Goal: Task Accomplishment & Management: Complete application form

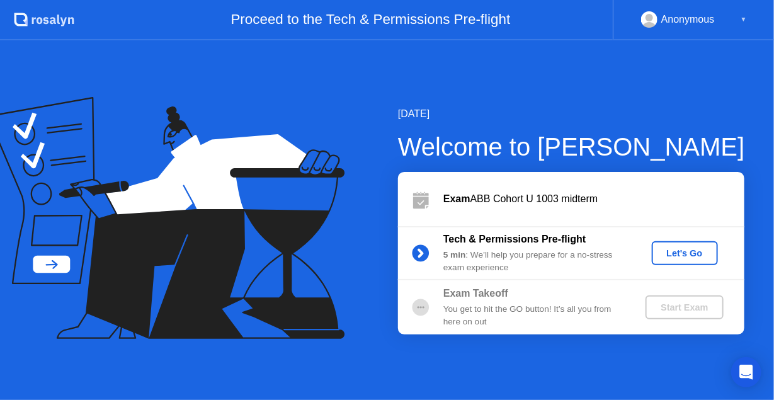
click at [686, 255] on div "Let's Go" at bounding box center [685, 253] width 56 height 10
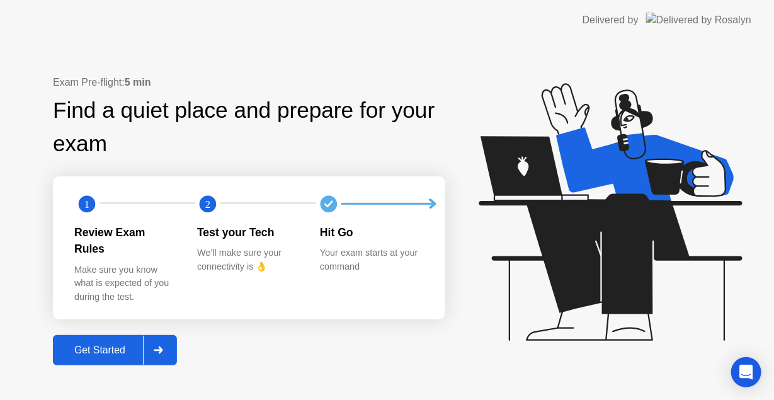
click at [162, 346] on icon at bounding box center [158, 350] width 9 height 8
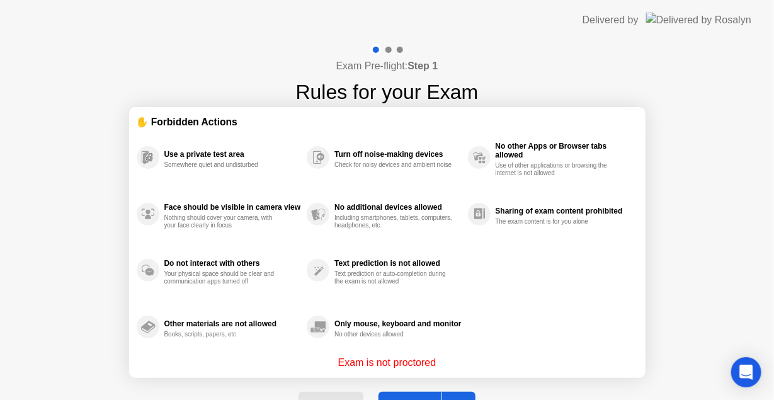
click at [458, 394] on div at bounding box center [456, 406] width 30 height 29
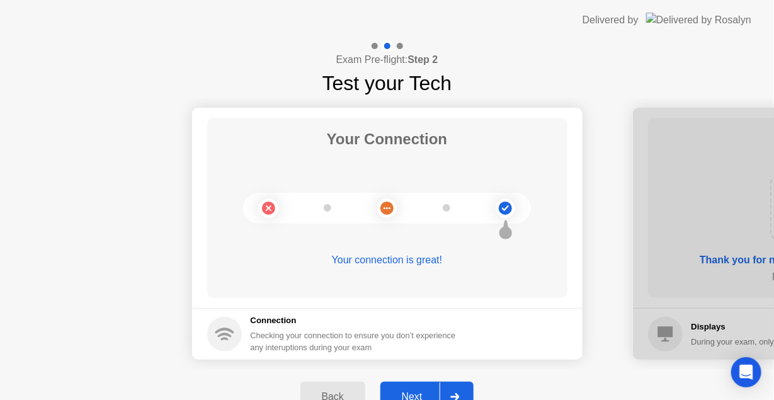
click at [467, 392] on div at bounding box center [455, 396] width 30 height 29
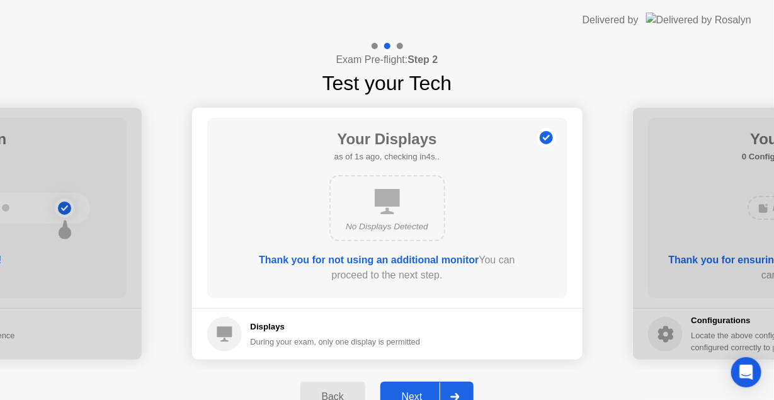
click at [464, 389] on div at bounding box center [455, 396] width 30 height 29
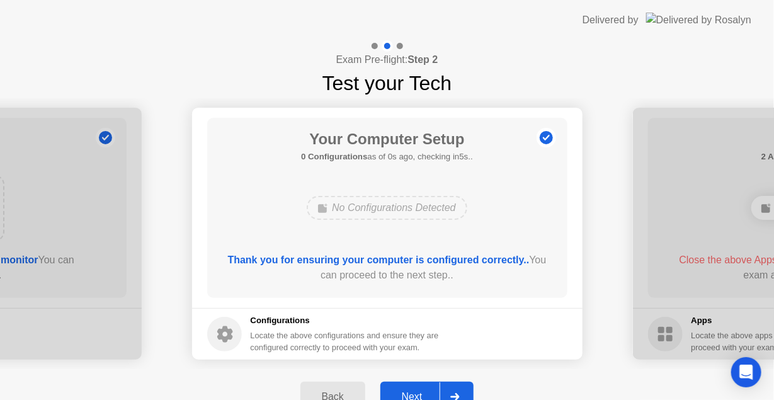
click at [463, 389] on div at bounding box center [455, 396] width 30 height 29
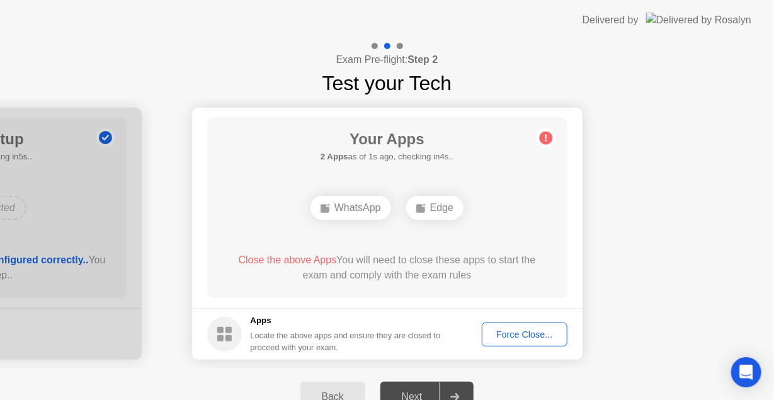
click at [508, 339] on div "Force Close..." at bounding box center [524, 334] width 77 height 10
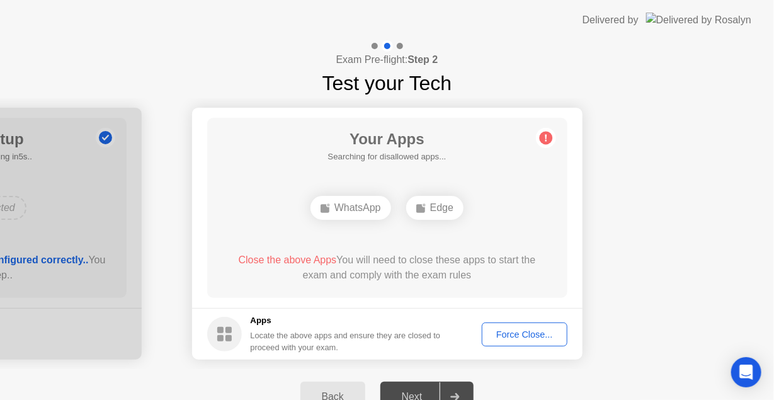
click at [519, 341] on button "Force Close..." at bounding box center [525, 334] width 86 height 24
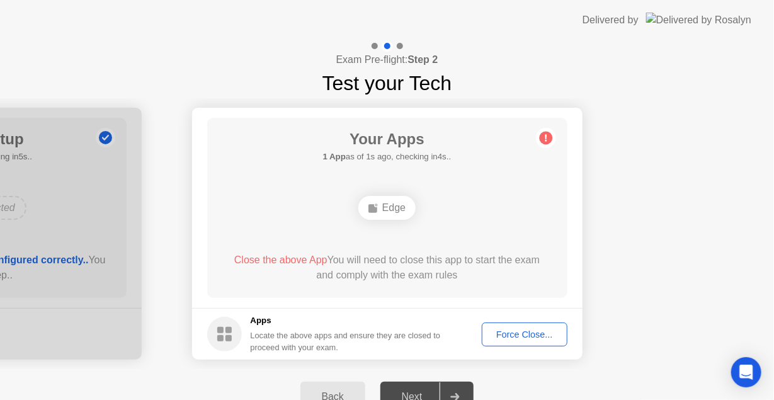
click at [526, 333] on div "Force Close..." at bounding box center [524, 334] width 77 height 10
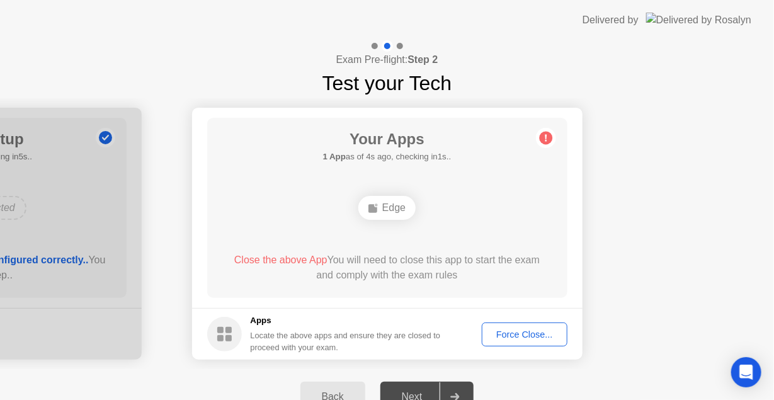
click at [531, 331] on div "Force Close..." at bounding box center [524, 334] width 77 height 10
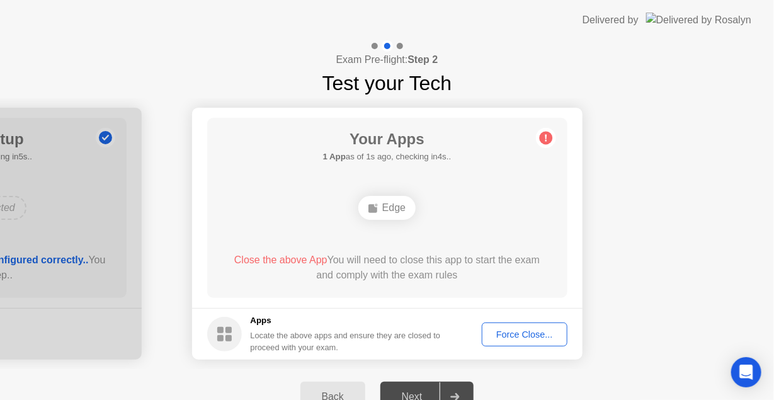
click at [529, 338] on div "Force Close..." at bounding box center [524, 334] width 77 height 10
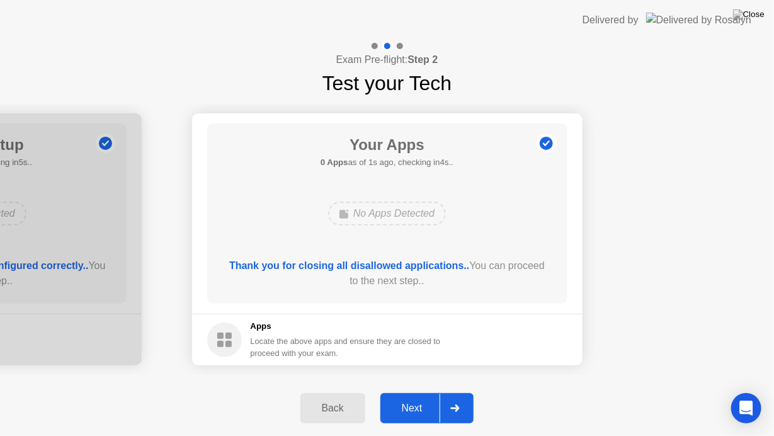
click at [468, 399] on div at bounding box center [455, 408] width 30 height 29
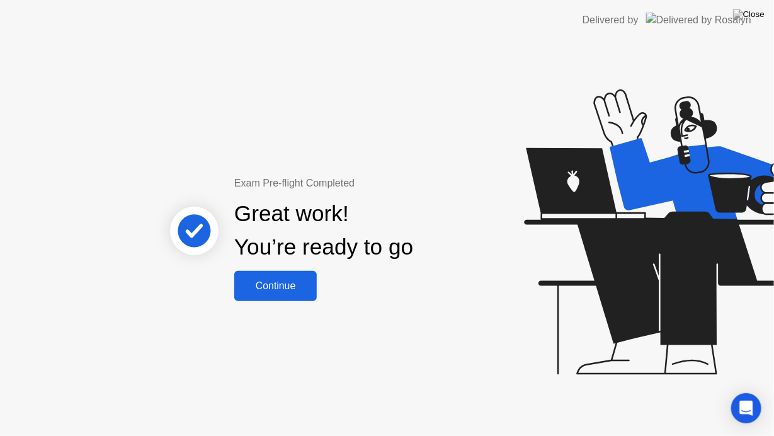
click at [291, 284] on div "Continue" at bounding box center [275, 285] width 75 height 11
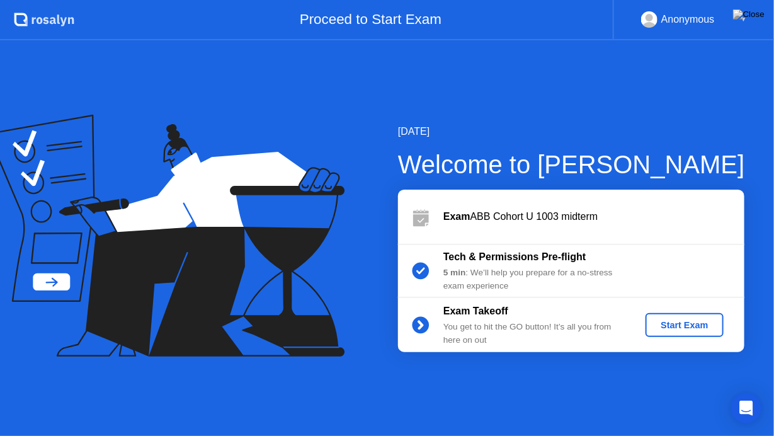
click at [683, 321] on div "Start Exam" at bounding box center [683, 325] width 67 height 10
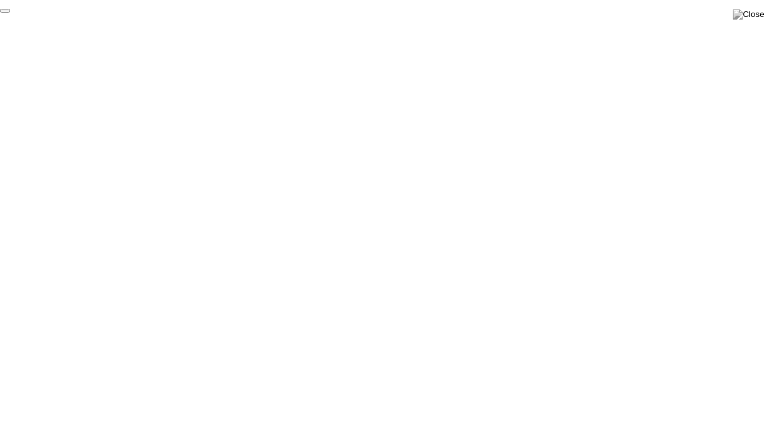
click div "End Proctoring Session"
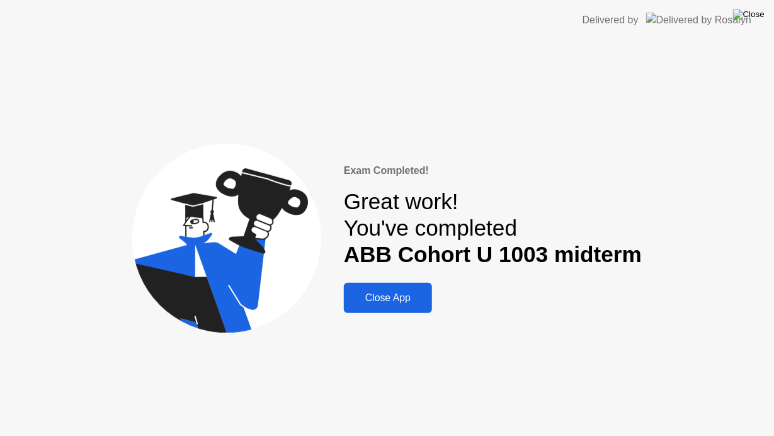
click at [759, 19] on img at bounding box center [748, 14] width 31 height 10
